Goal: Book appointment/travel/reservation

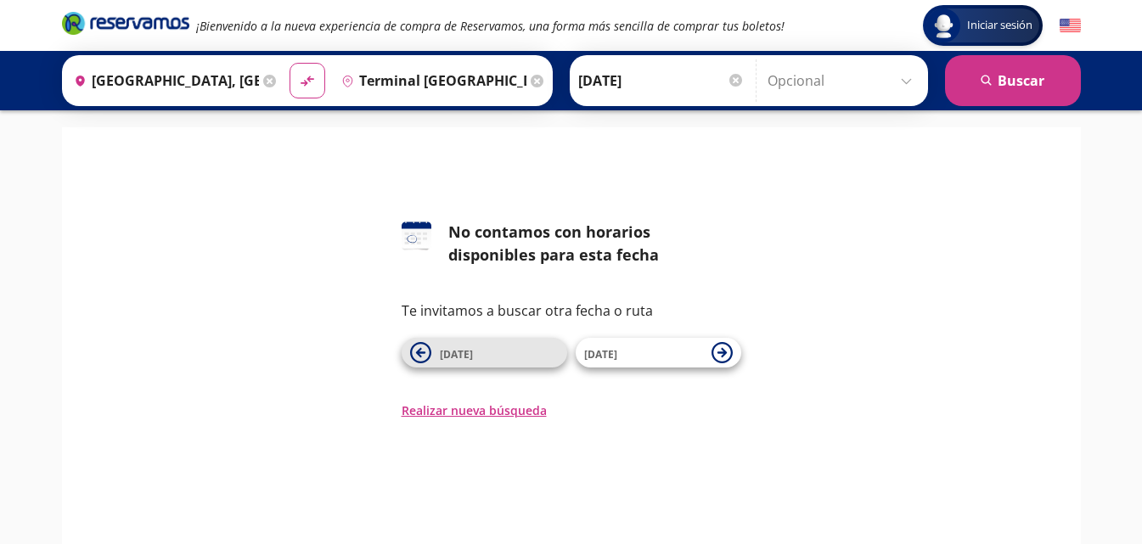
click at [424, 353] on icon at bounding box center [419, 352] width 9 height 9
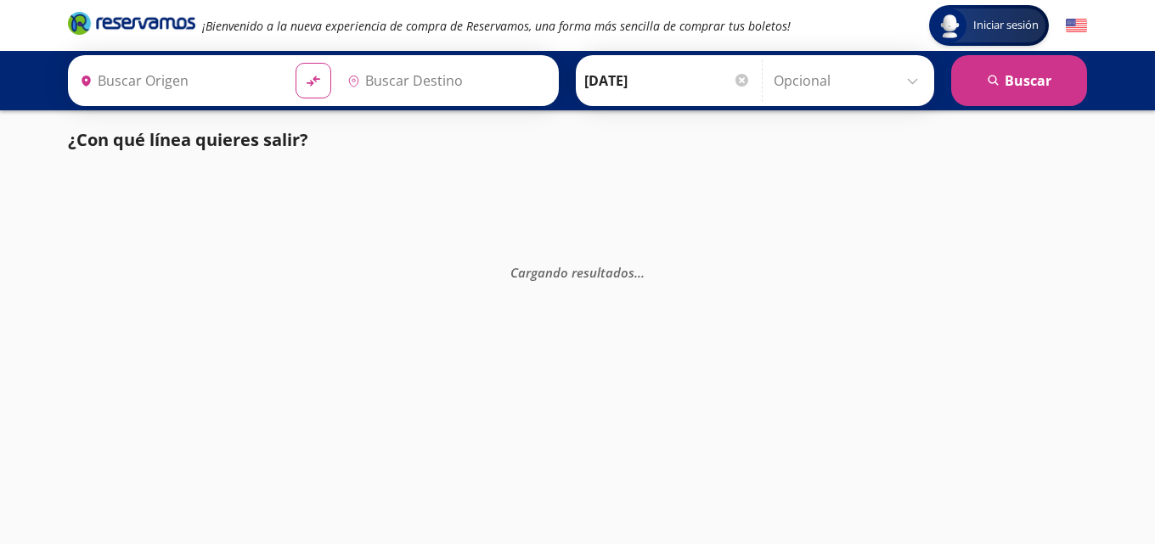
type input "[GEOGRAPHIC_DATA], [GEOGRAPHIC_DATA]"
type input "Terminal [GEOGRAPHIC_DATA] Modulo 7 Etn, [GEOGRAPHIC_DATA]"
type input "[GEOGRAPHIC_DATA], [GEOGRAPHIC_DATA]"
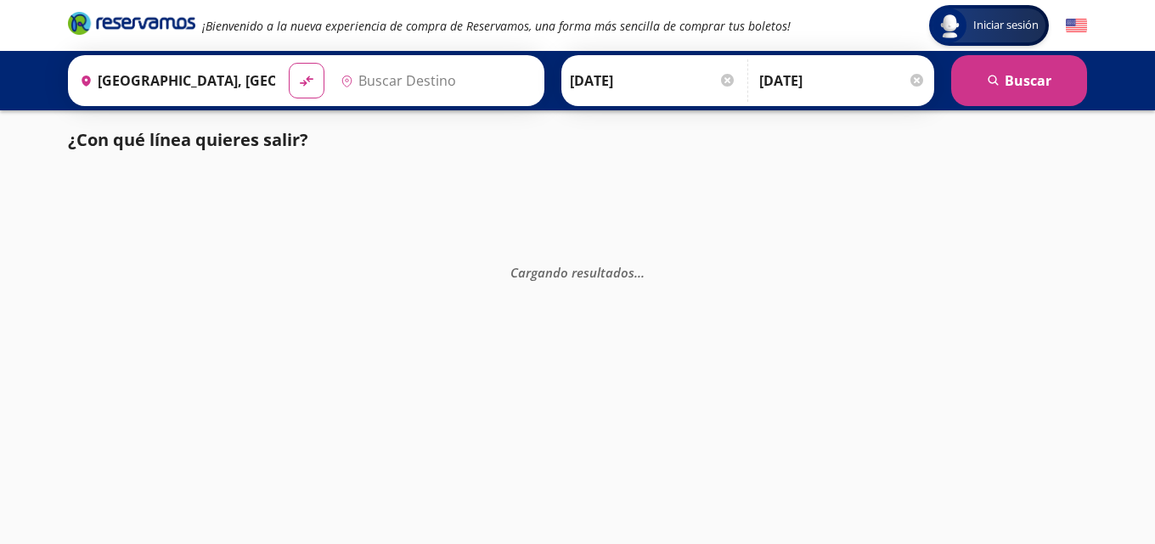
type input "[GEOGRAPHIC_DATA], [GEOGRAPHIC_DATA]"
